Goal: Find specific page/section: Find specific page/section

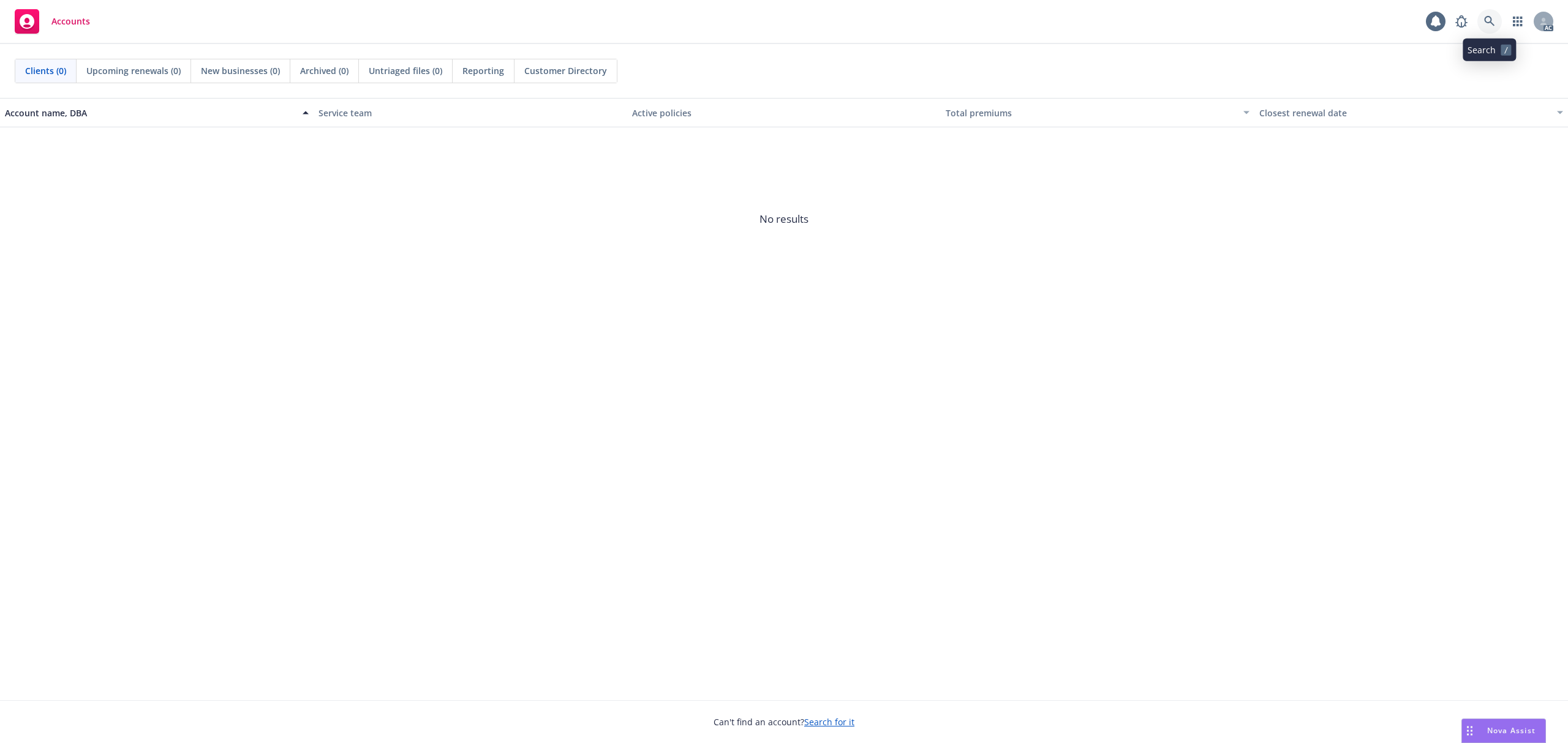
click at [1481, 20] on link at bounding box center [1489, 21] width 25 height 25
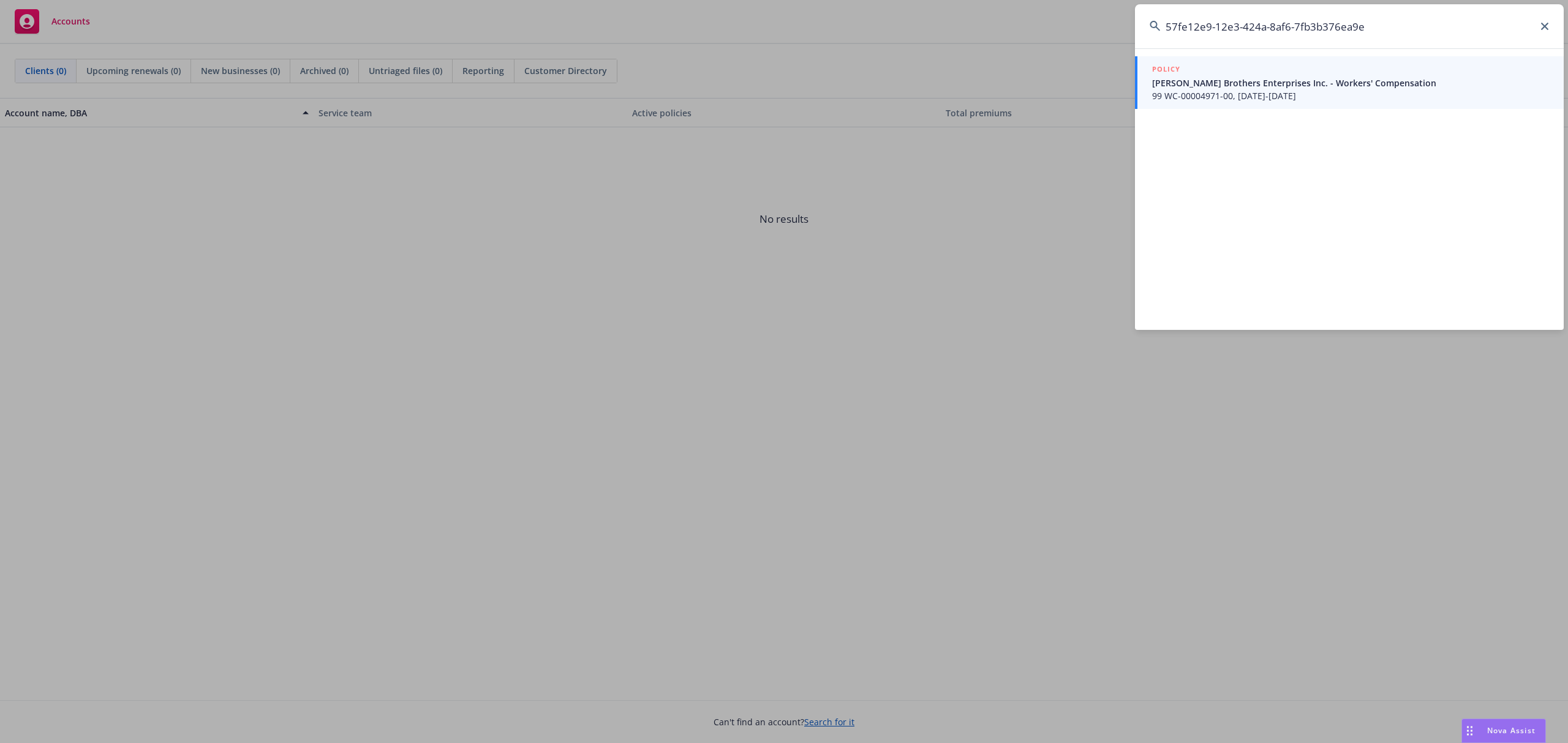
type input "57fe12e9-12e3-424a-8af6-7fb3b376ea9e"
click at [1294, 96] on span "99 WC-00004971-00, [DATE]-[DATE]" at bounding box center [1350, 96] width 397 height 13
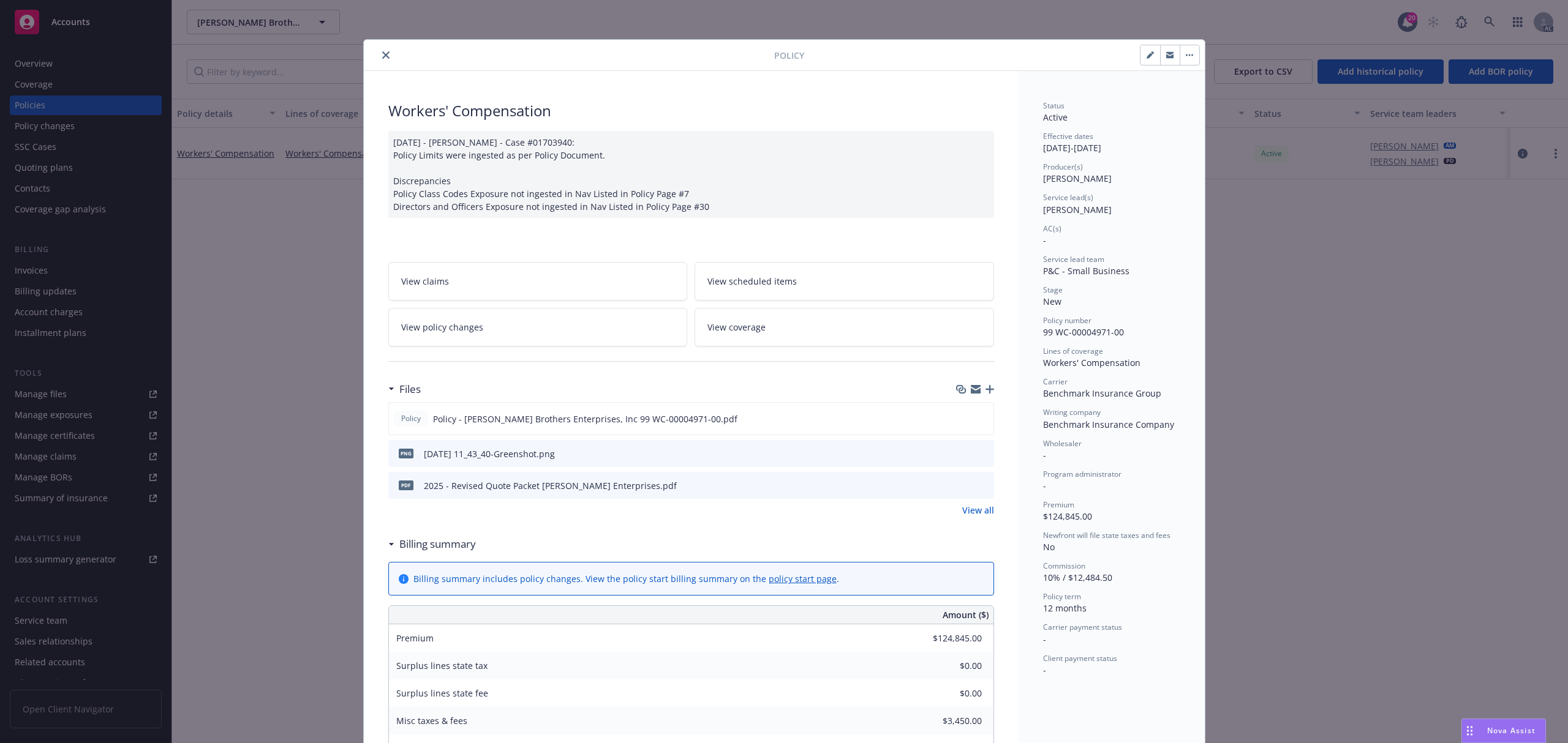
click at [385, 61] on div at bounding box center [571, 55] width 405 height 15
click at [382, 55] on icon "close" at bounding box center [386, 55] width 8 height 8
